Goal: Information Seeking & Learning: Check status

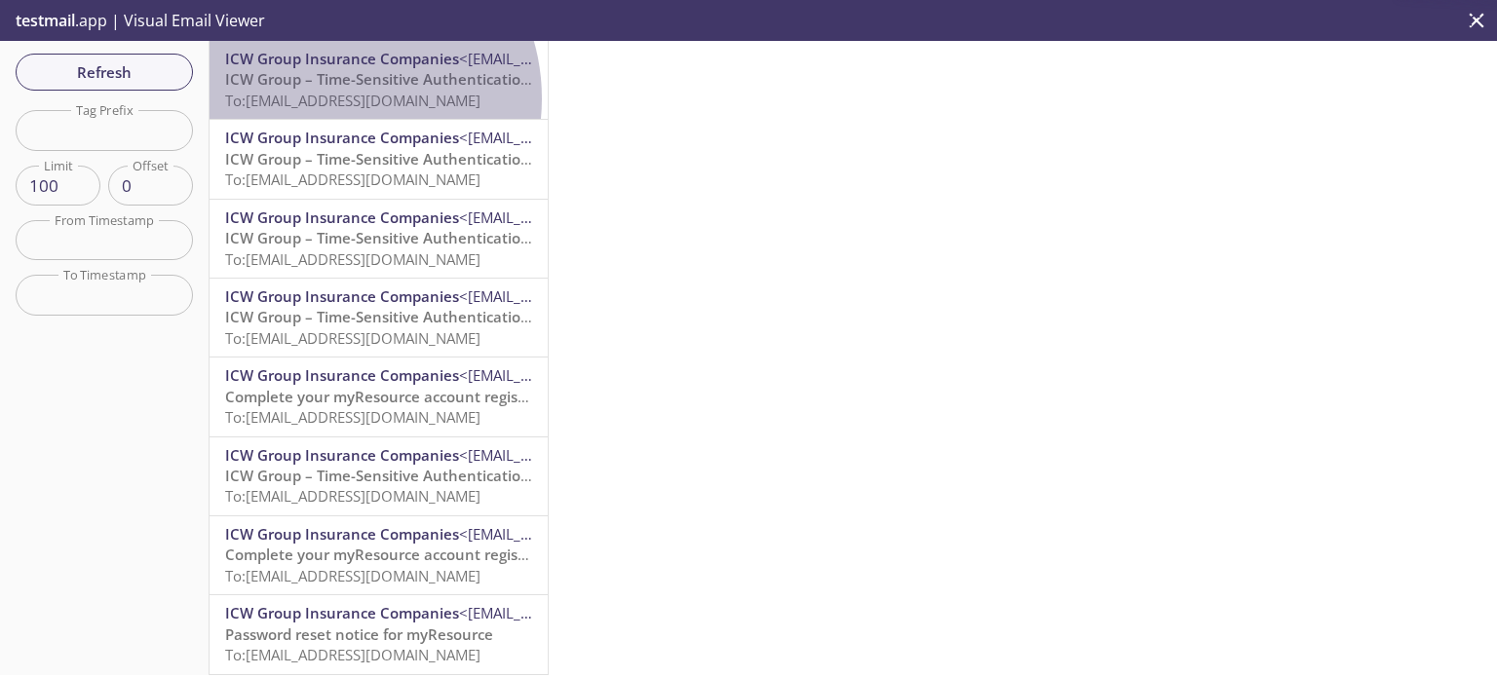
click at [331, 98] on span "To: [EMAIL_ADDRESS][DOMAIN_NAME]" at bounding box center [352, 100] width 255 height 19
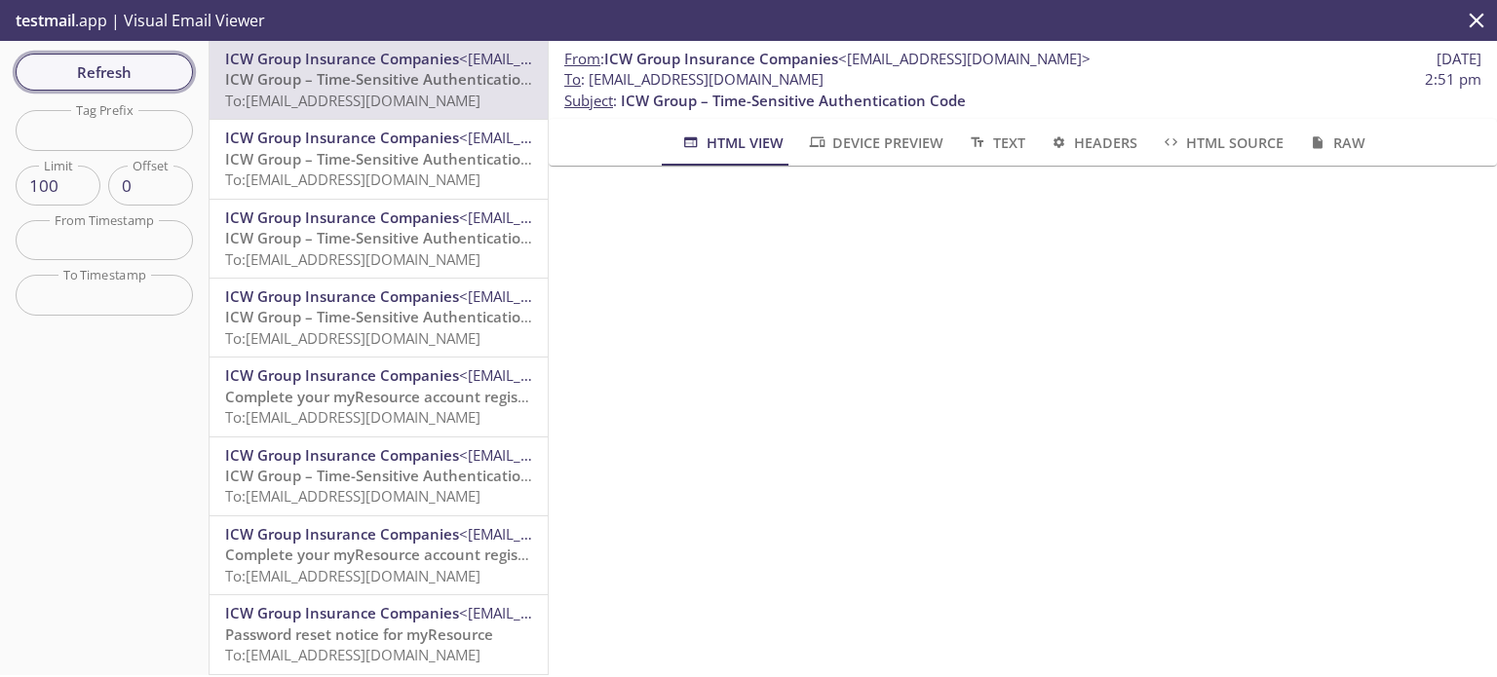
click at [106, 78] on span "Refresh" at bounding box center [104, 71] width 146 height 25
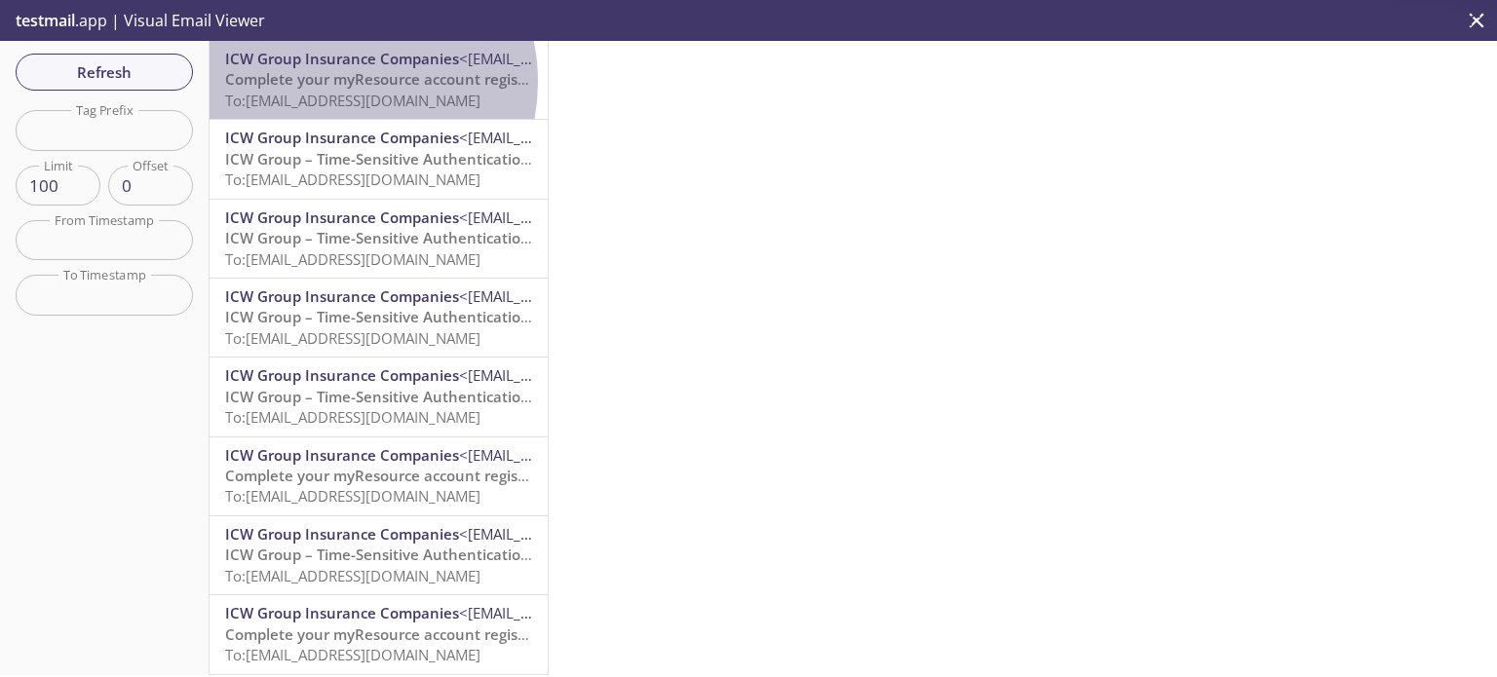
click at [335, 82] on span "Complete your myResource account registration" at bounding box center [395, 78] width 341 height 19
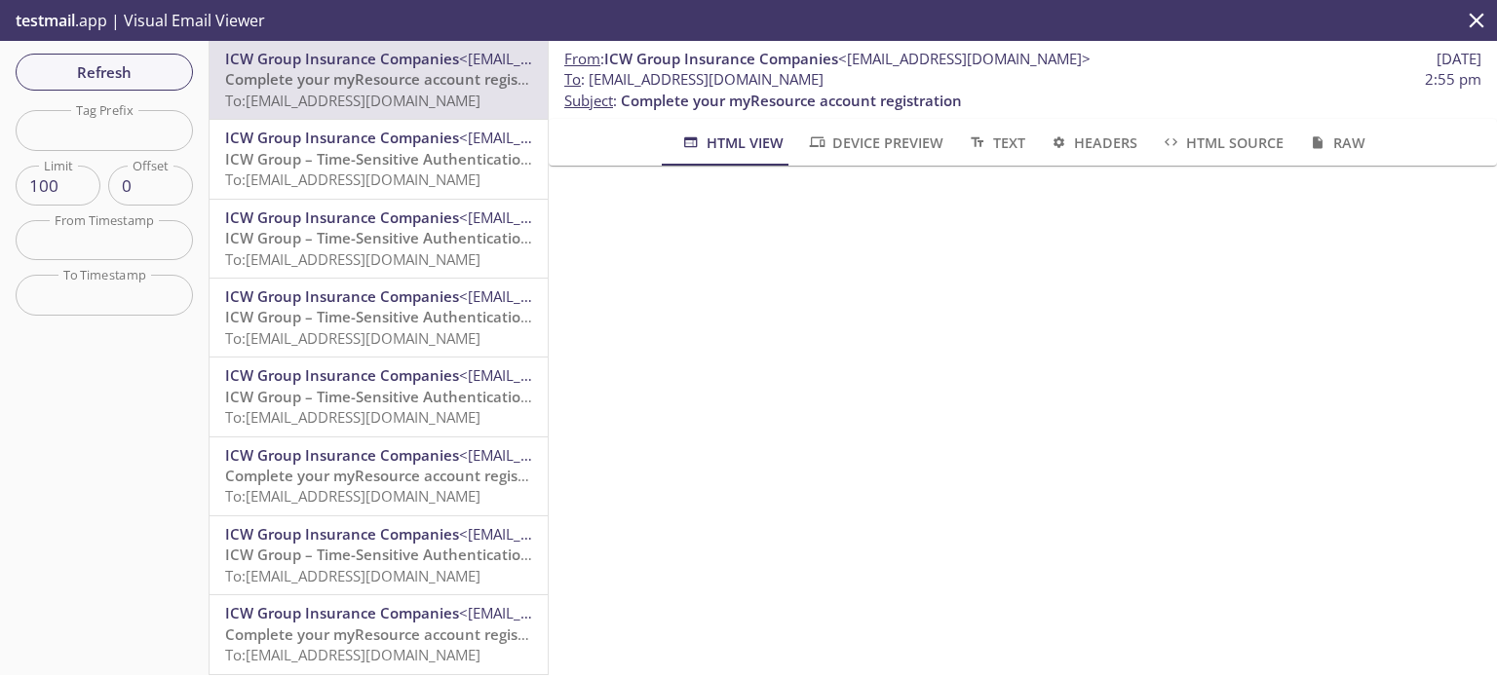
click at [130, 62] on span "Refresh" at bounding box center [104, 71] width 146 height 25
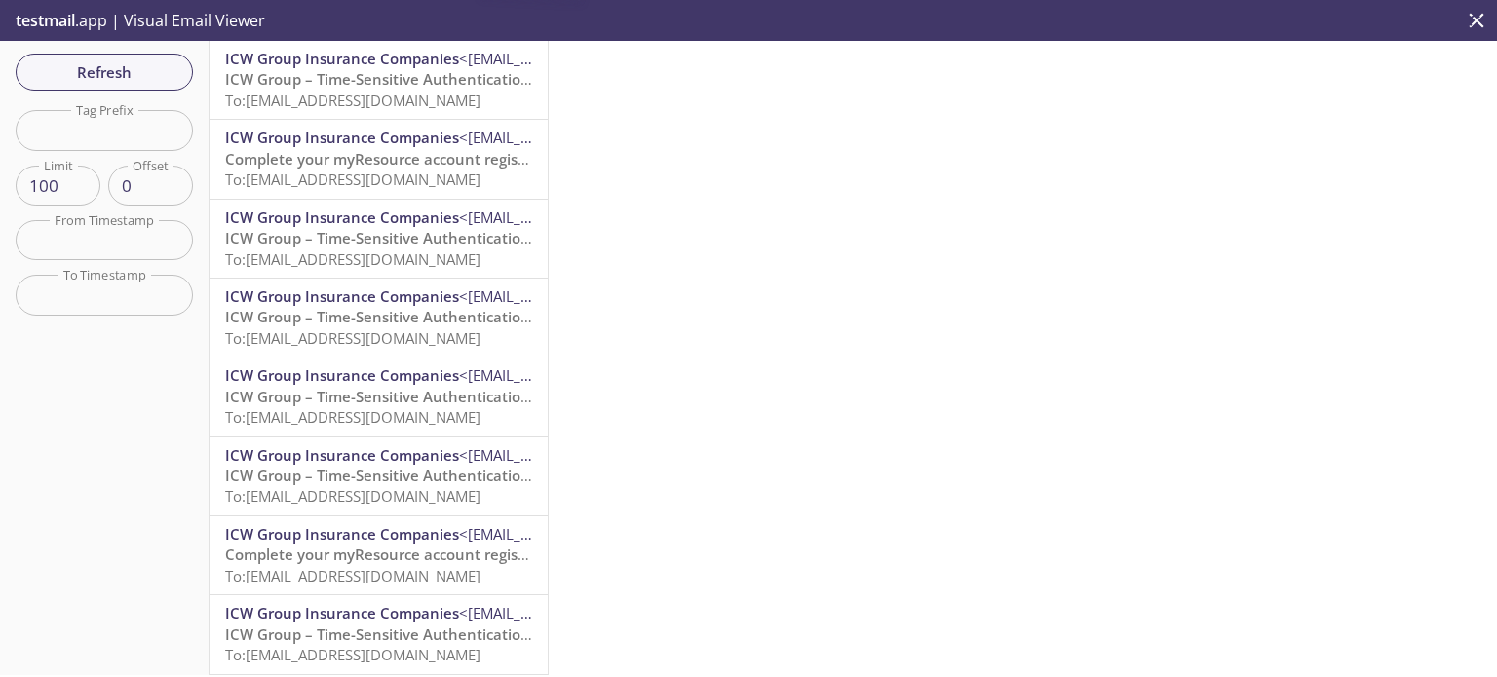
click at [374, 99] on span "To: [EMAIL_ADDRESS][DOMAIN_NAME]" at bounding box center [352, 100] width 255 height 19
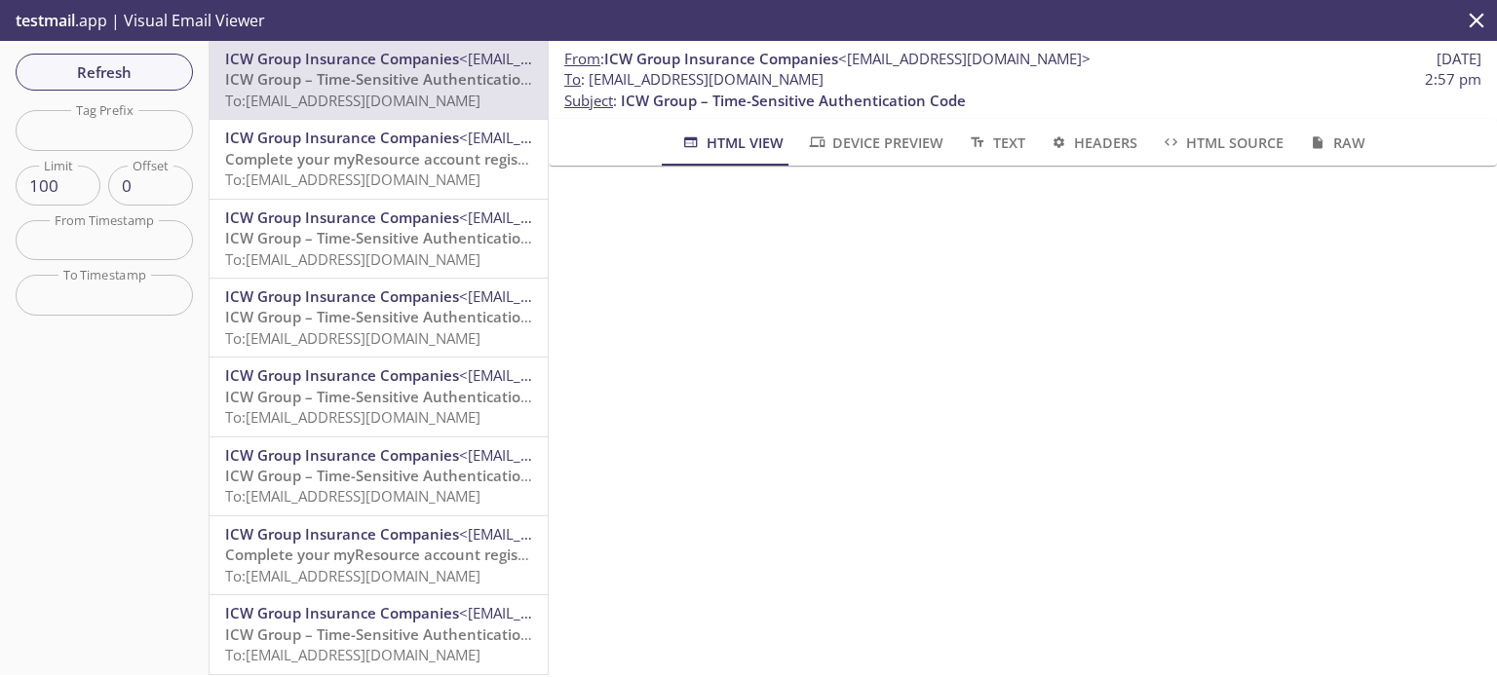
click at [144, 50] on div "Refresh Filters Tag Prefix Tag Prefix Limit 100 Limit Offset 0 Offset From Time…" at bounding box center [104, 358] width 209 height 634
click at [148, 77] on span "Refresh" at bounding box center [104, 71] width 146 height 25
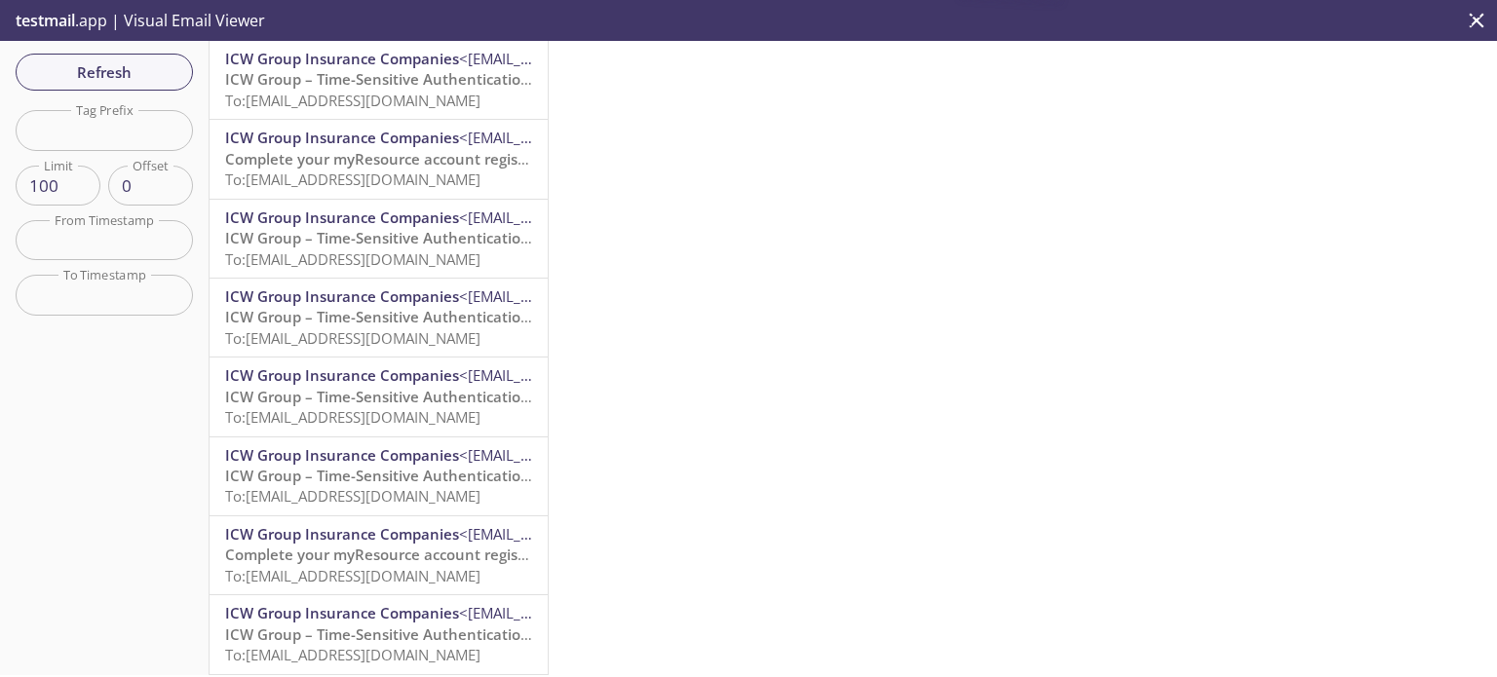
click at [422, 93] on span "To: [EMAIL_ADDRESS][DOMAIN_NAME]" at bounding box center [352, 100] width 255 height 19
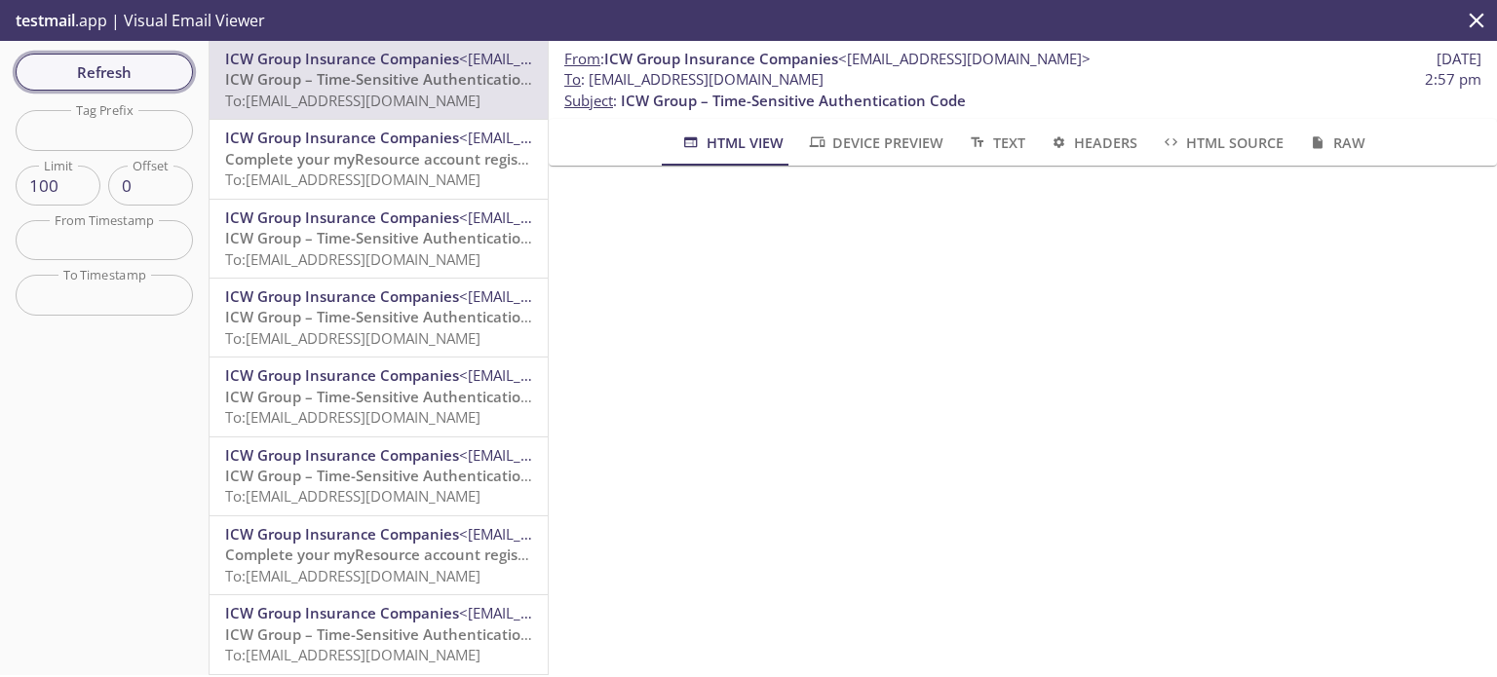
click at [118, 62] on span "Refresh" at bounding box center [104, 71] width 146 height 25
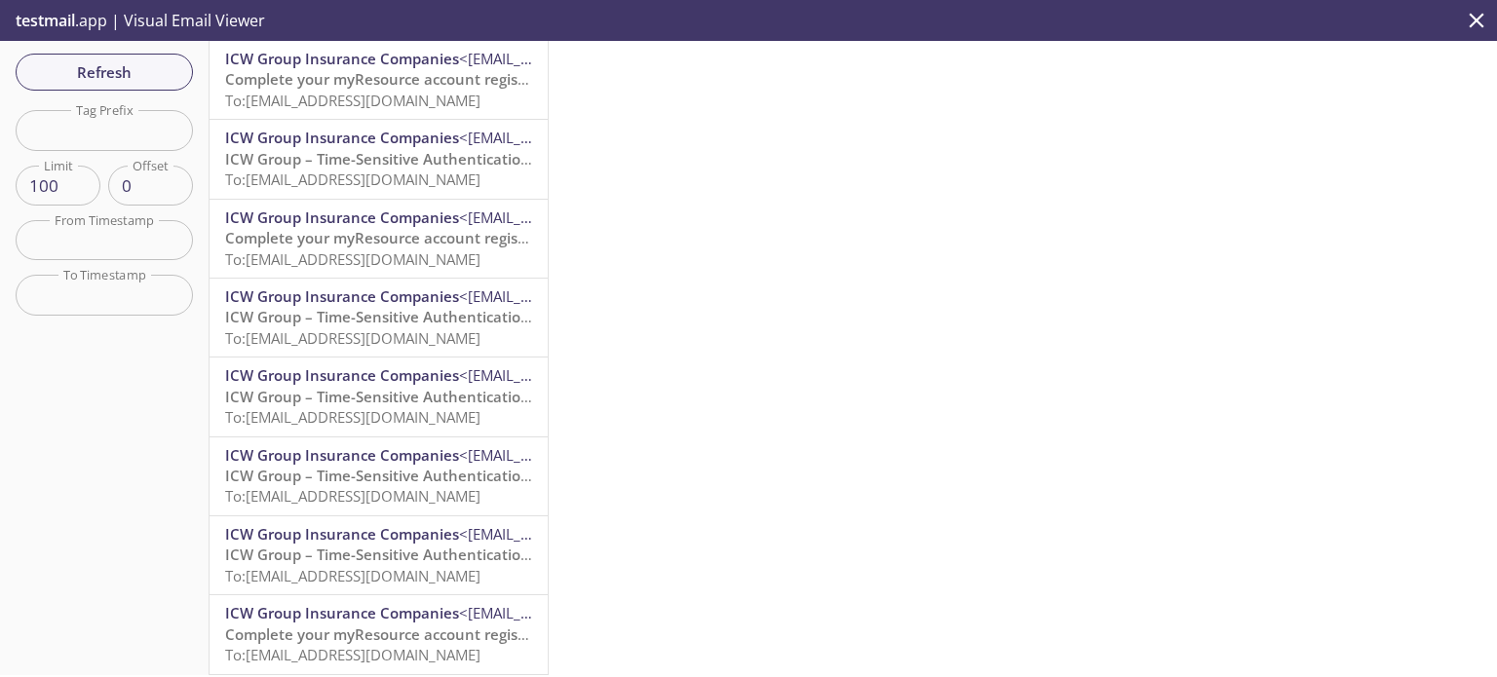
click at [466, 95] on span "To: [EMAIL_ADDRESS][DOMAIN_NAME]" at bounding box center [352, 100] width 255 height 19
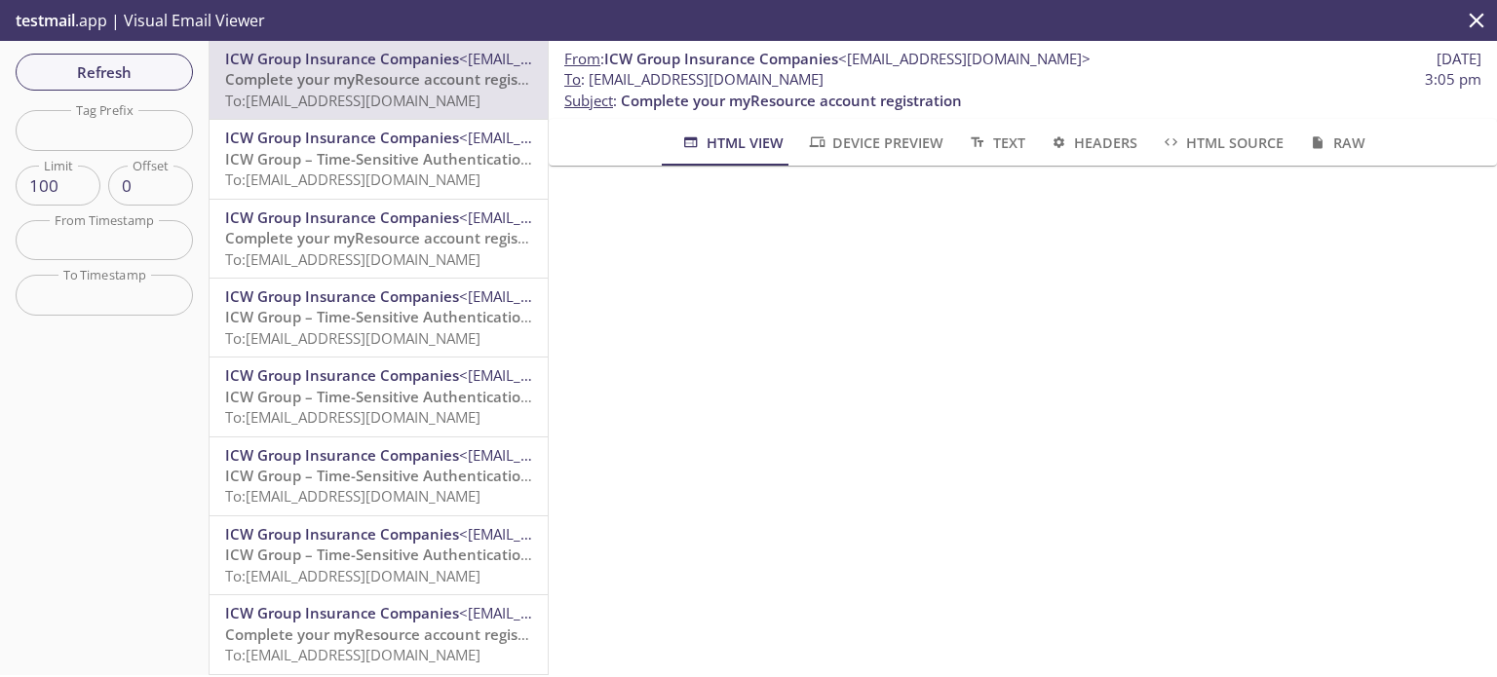
click at [99, 44] on div "Refresh Filters Tag Prefix Tag Prefix Limit 100 Limit Offset 0 Offset From Time…" at bounding box center [104, 358] width 209 height 634
click at [112, 57] on button "Refresh" at bounding box center [104, 72] width 177 height 37
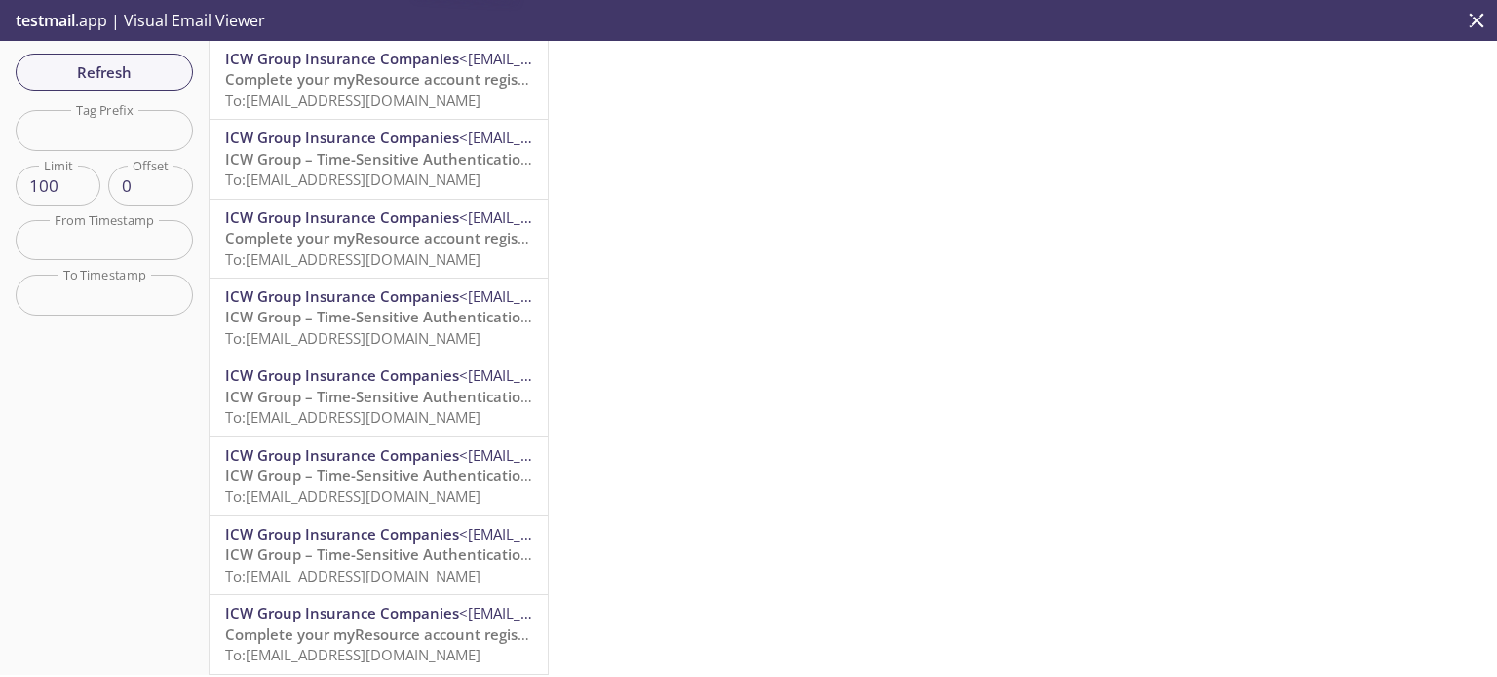
click at [323, 93] on span "To: [EMAIL_ADDRESS][DOMAIN_NAME]" at bounding box center [352, 100] width 255 height 19
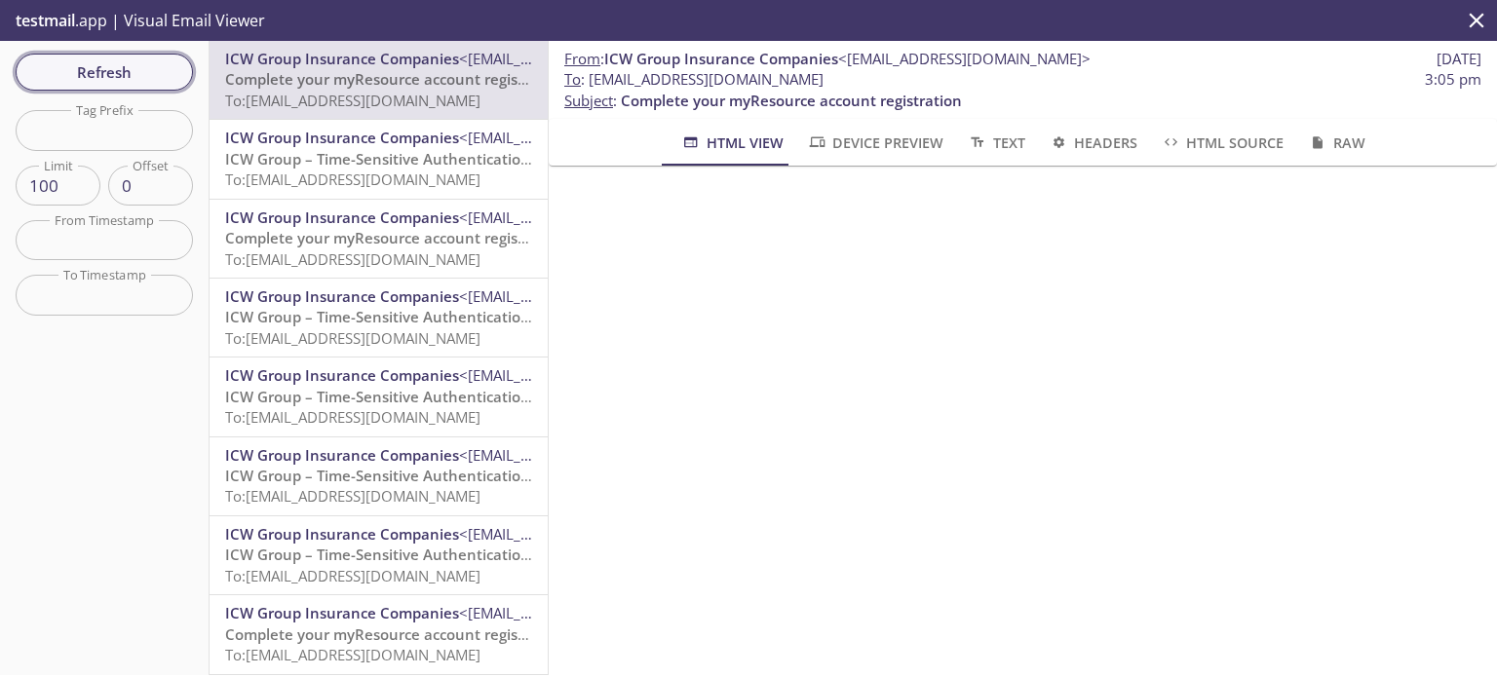
click at [148, 81] on span "Refresh" at bounding box center [104, 71] width 146 height 25
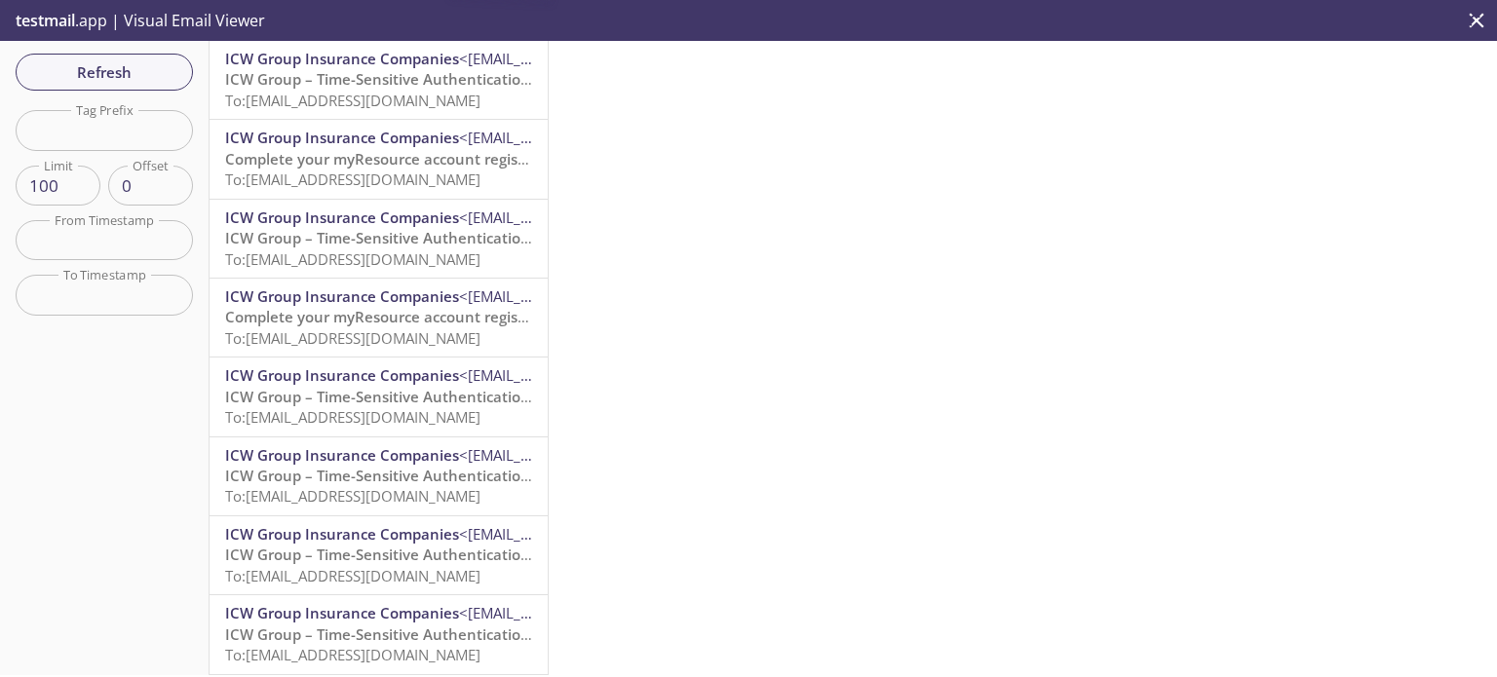
click at [338, 111] on p "ICW Group – Time-Sensitive Authentication Code To: [EMAIL_ADDRESS][DOMAIN_NAME]" at bounding box center [378, 90] width 307 height 42
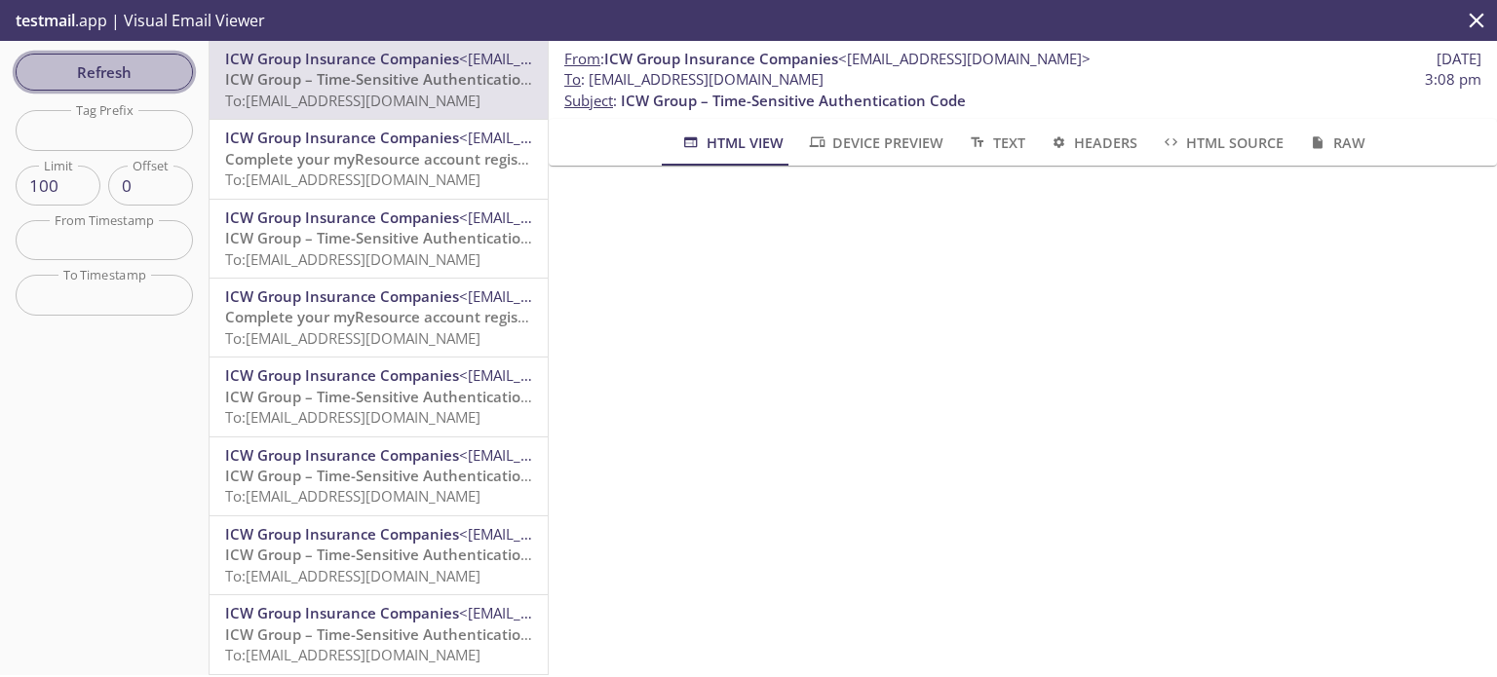
click at [99, 60] on span "Refresh" at bounding box center [104, 71] width 146 height 25
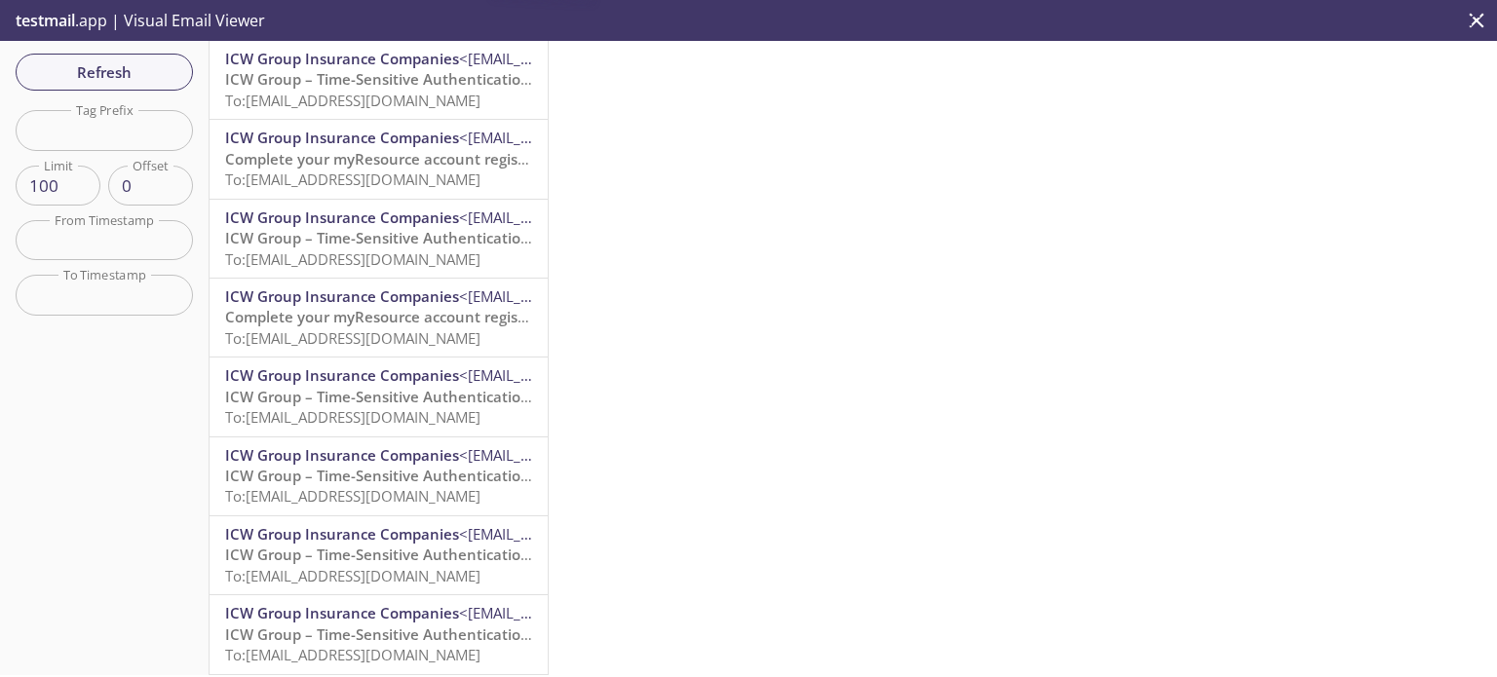
click at [372, 92] on span "To: [EMAIL_ADDRESS][DOMAIN_NAME]" at bounding box center [352, 100] width 255 height 19
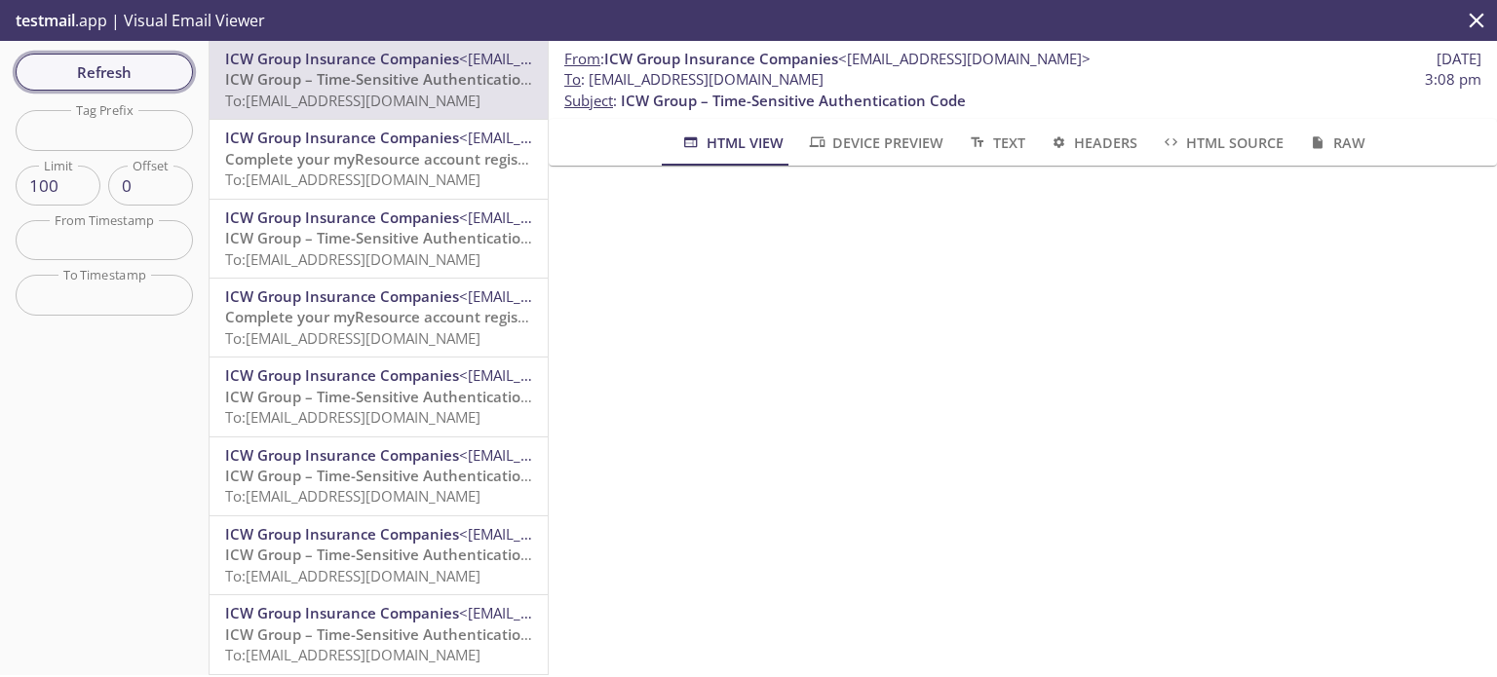
click at [105, 61] on span "Refresh" at bounding box center [104, 71] width 146 height 25
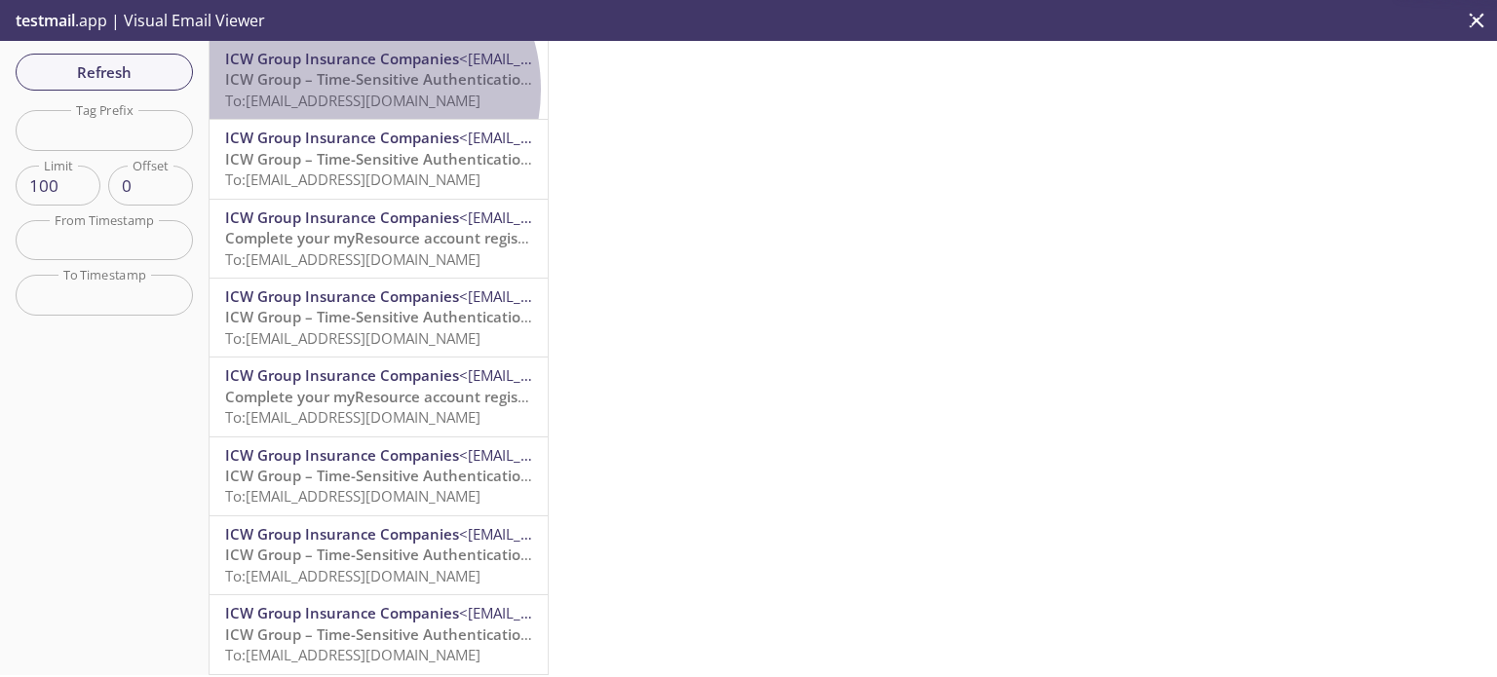
click at [358, 91] on span "To: [EMAIL_ADDRESS][DOMAIN_NAME]" at bounding box center [352, 100] width 255 height 19
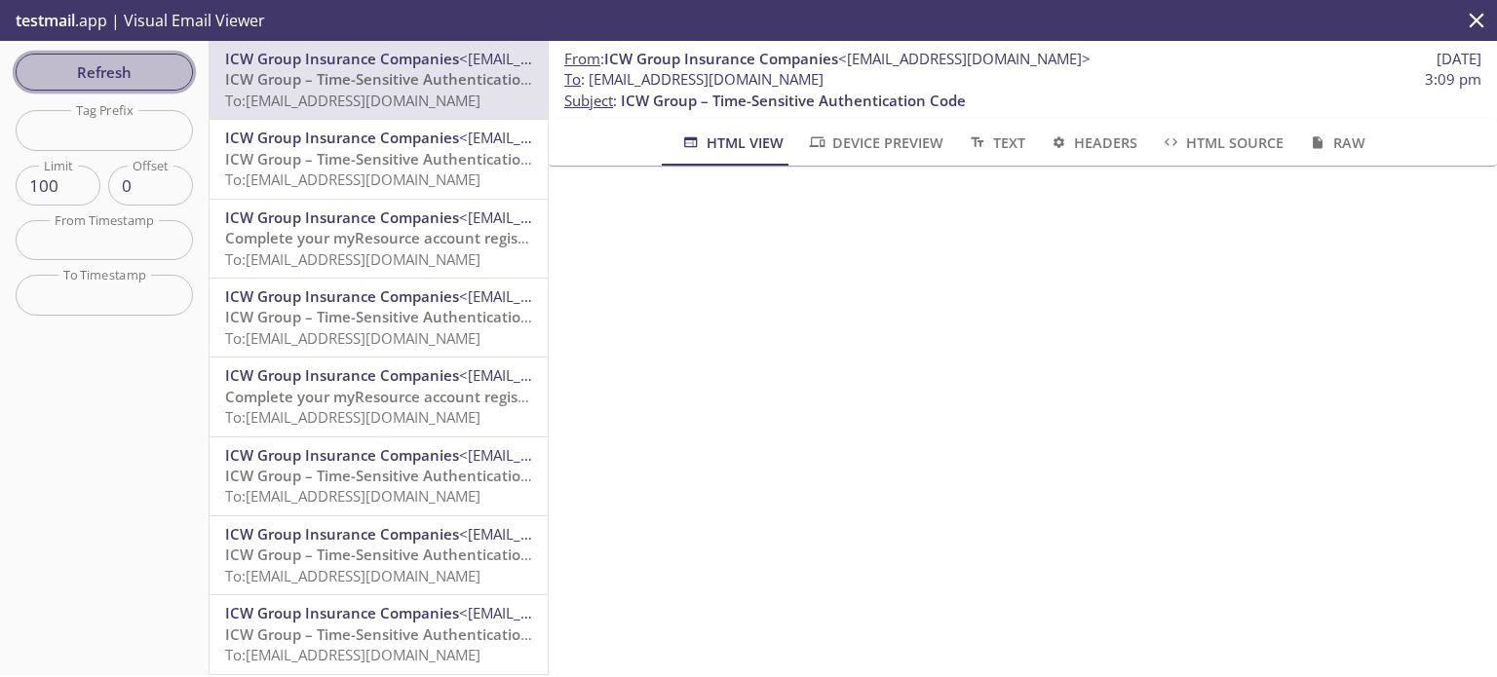
click at [107, 71] on span "Refresh" at bounding box center [104, 71] width 146 height 25
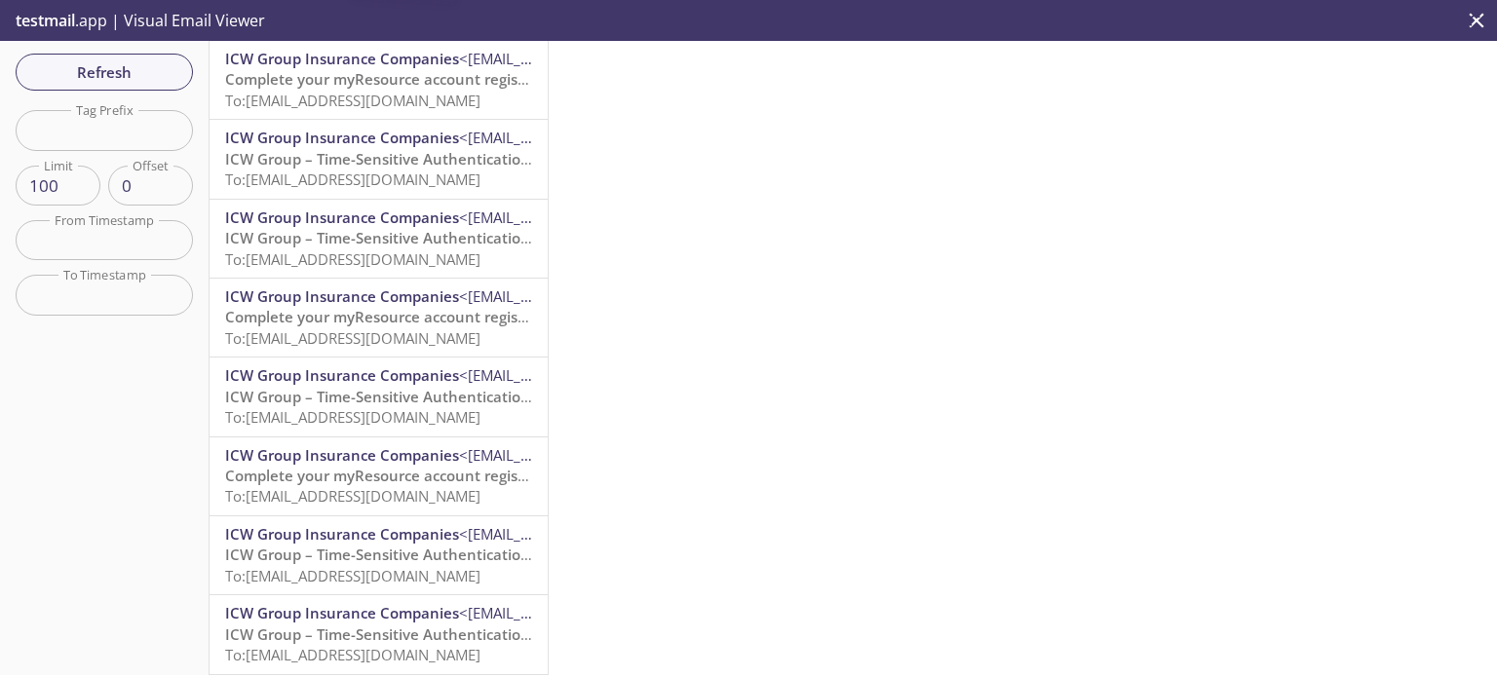
click at [391, 100] on span "To: [EMAIL_ADDRESS][DOMAIN_NAME]" at bounding box center [352, 100] width 255 height 19
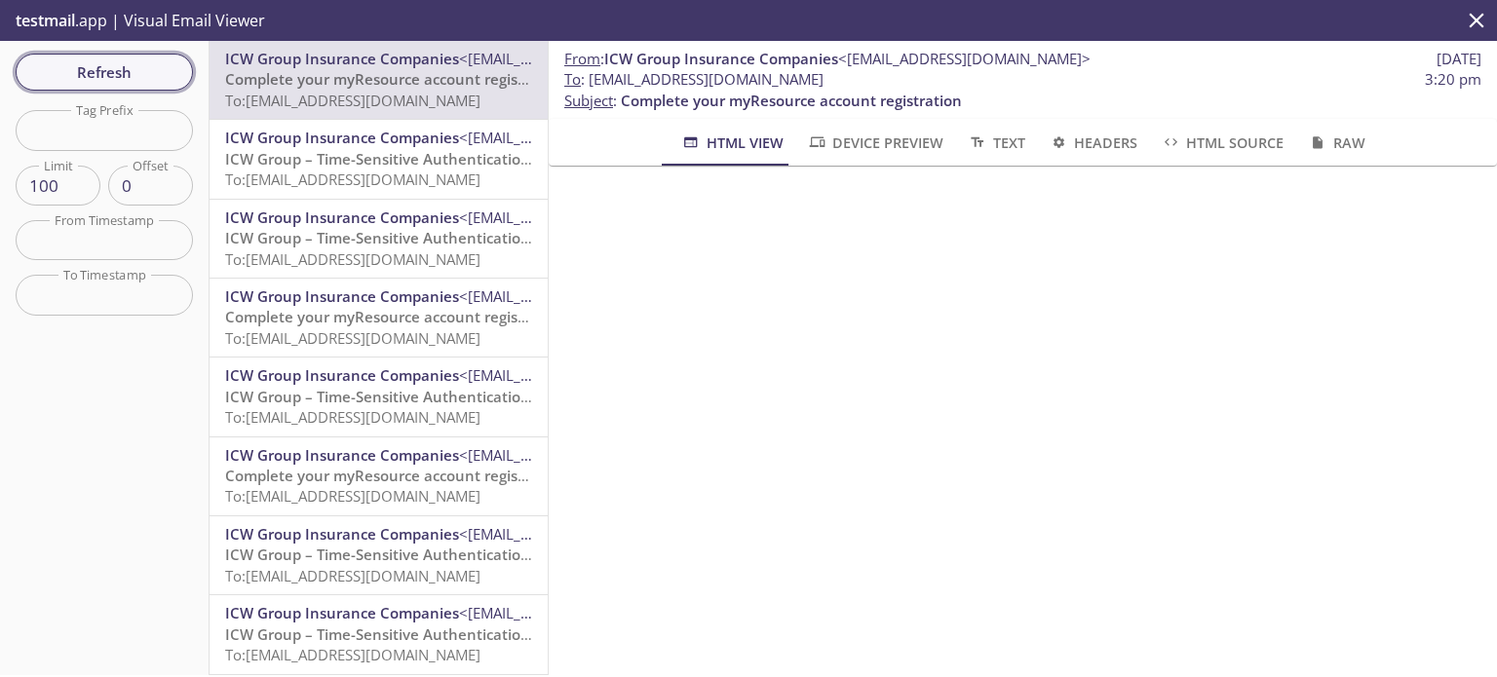
click at [119, 77] on span "Refresh" at bounding box center [104, 71] width 146 height 25
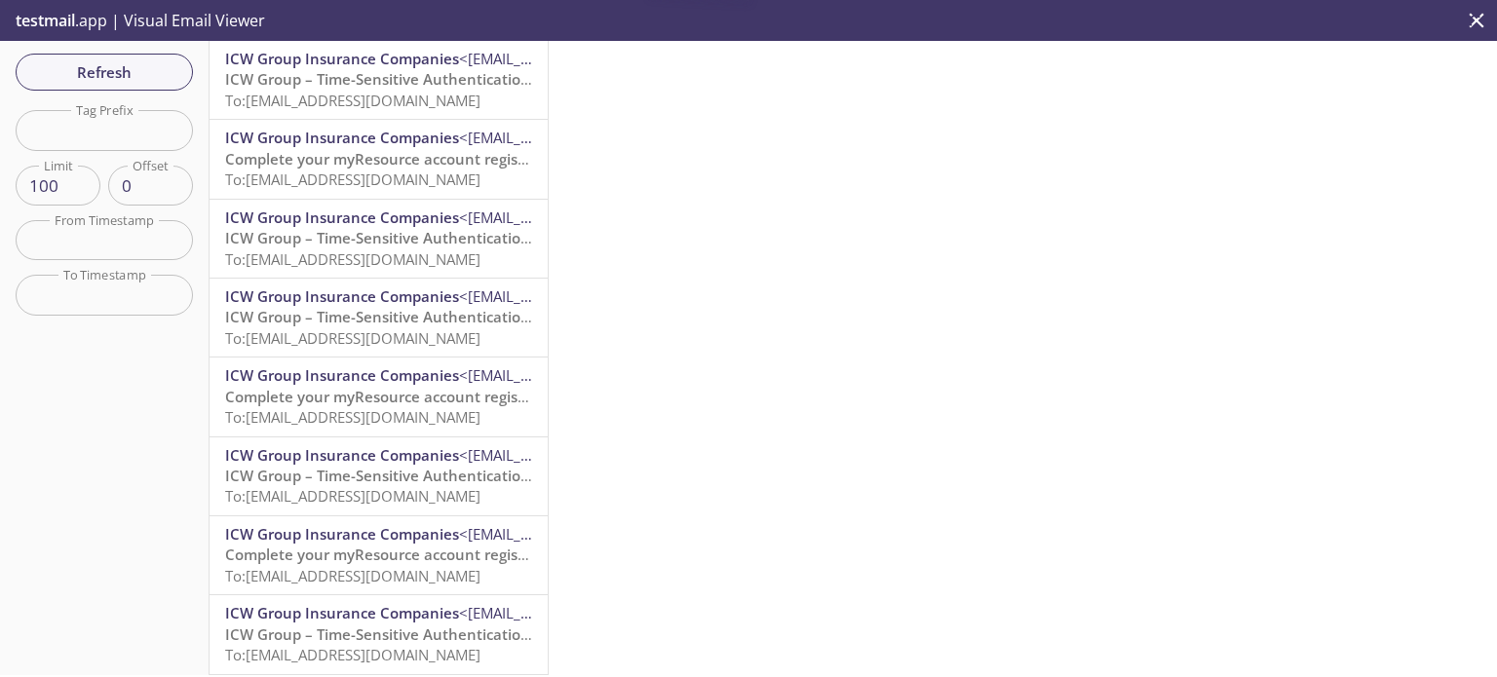
click at [340, 78] on span "ICW Group – Time-Sensitive Authentication Code" at bounding box center [397, 78] width 345 height 19
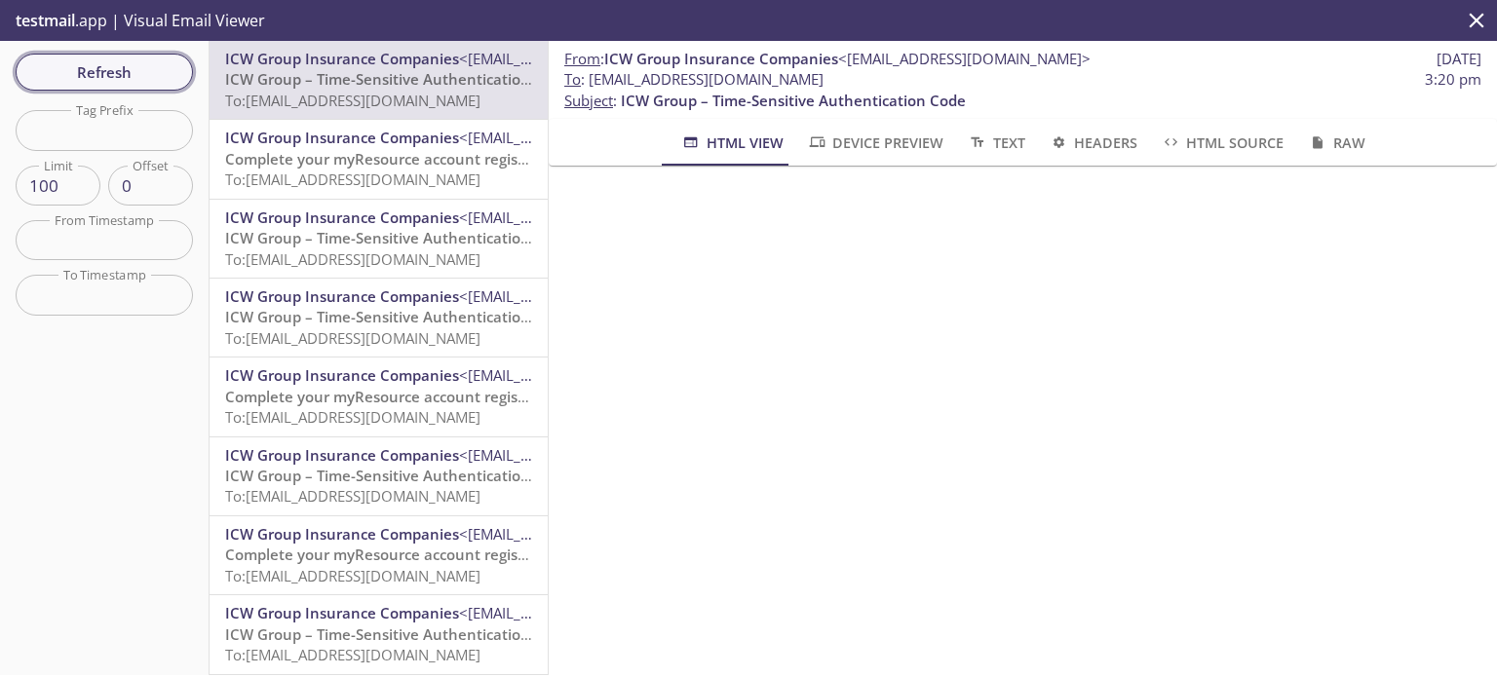
click at [135, 68] on span "Refresh" at bounding box center [104, 71] width 146 height 25
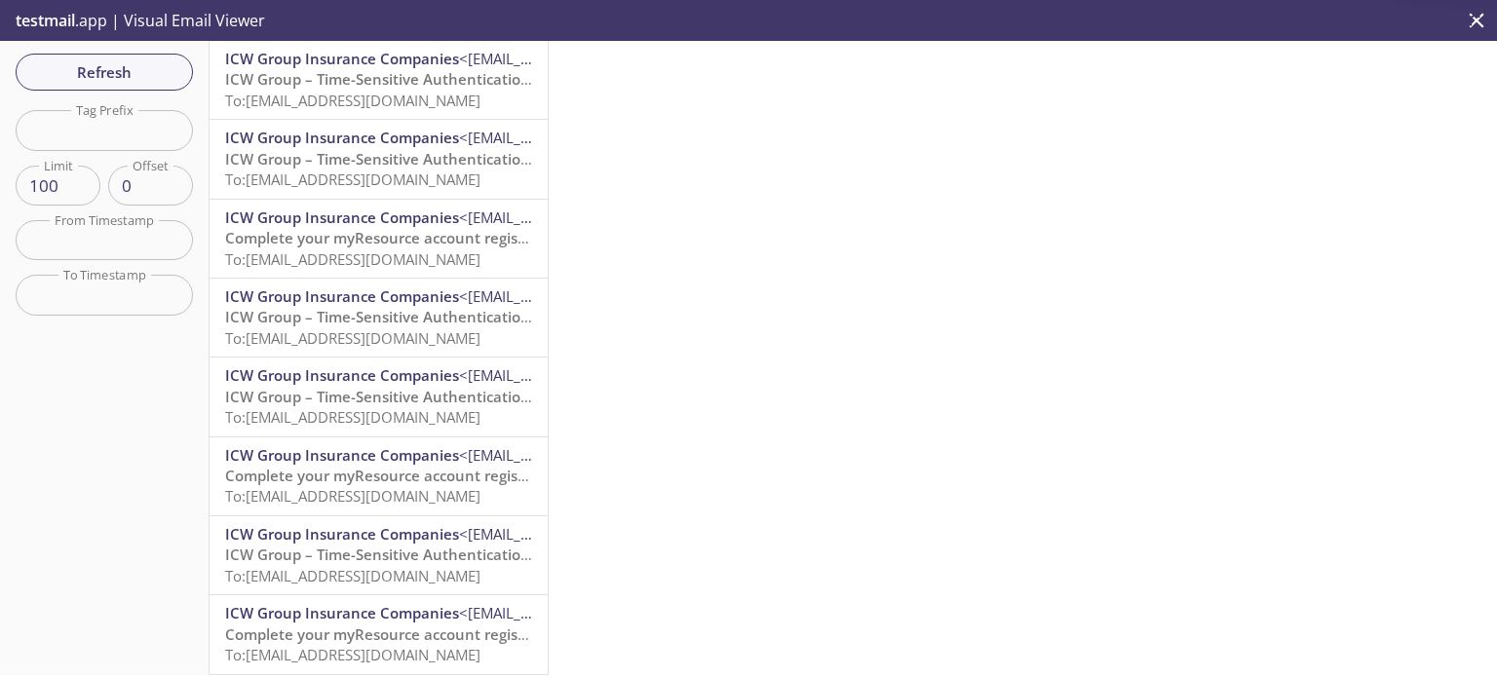
click at [355, 97] on span "To: [EMAIL_ADDRESS][DOMAIN_NAME]" at bounding box center [352, 100] width 255 height 19
